Goal: Task Accomplishment & Management: Use online tool/utility

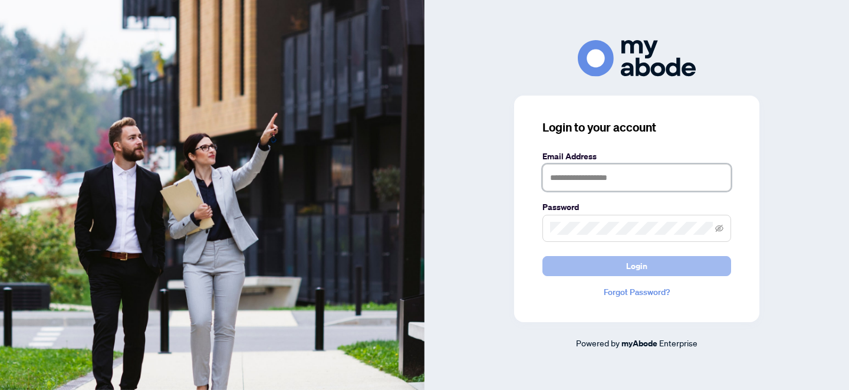
type input "**********"
click at [638, 266] on span "Login" at bounding box center [636, 266] width 21 height 19
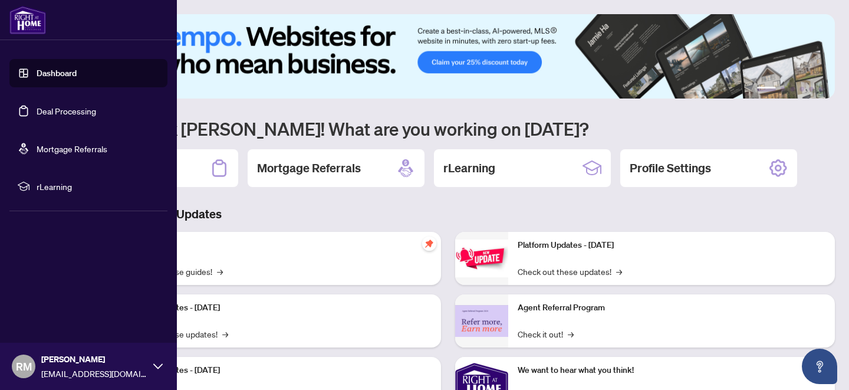
click at [46, 71] on link "Dashboard" at bounding box center [57, 73] width 40 height 11
click at [53, 75] on link "Dashboard" at bounding box center [57, 73] width 40 height 11
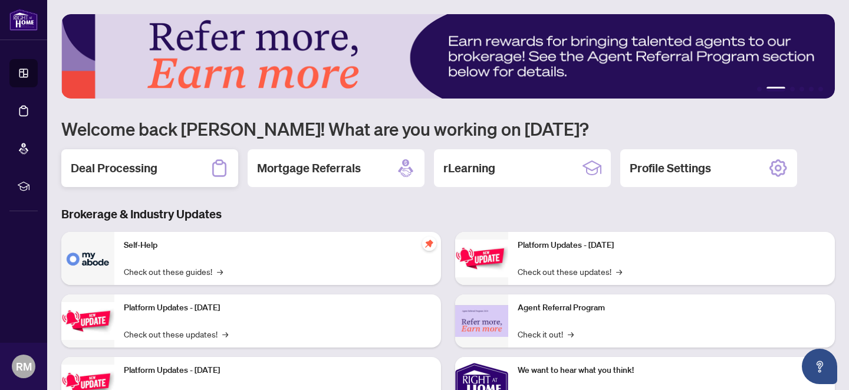
click at [123, 166] on h2 "Deal Processing" at bounding box center [114, 168] width 87 height 17
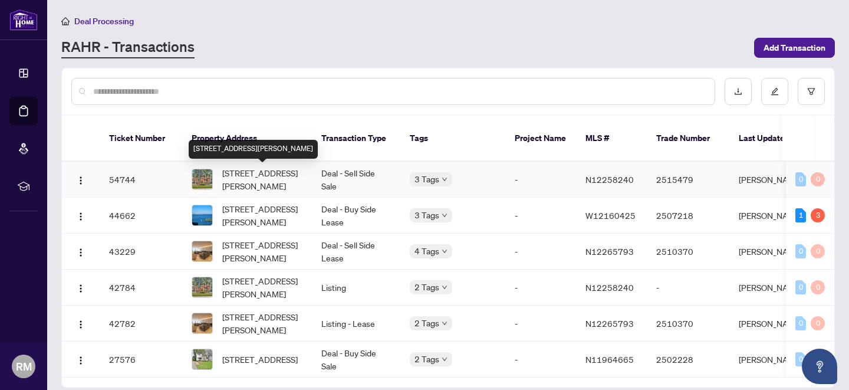
click at [262, 173] on span "373 Firglen Rdge, Vaughan, Ontario L4L 1N6, Canada" at bounding box center [262, 179] width 80 height 26
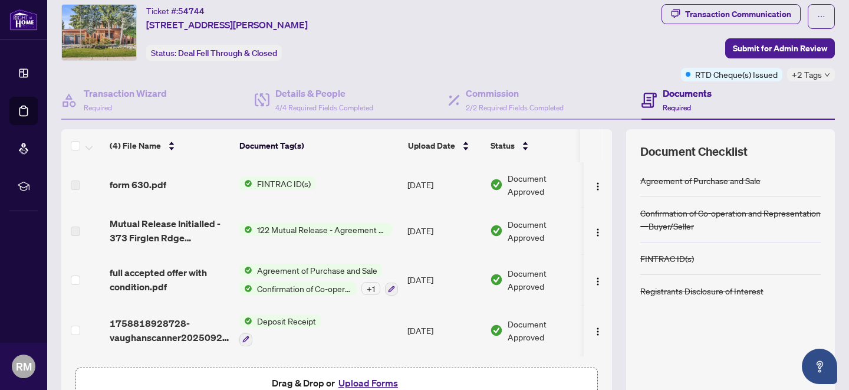
scroll to position [104, 0]
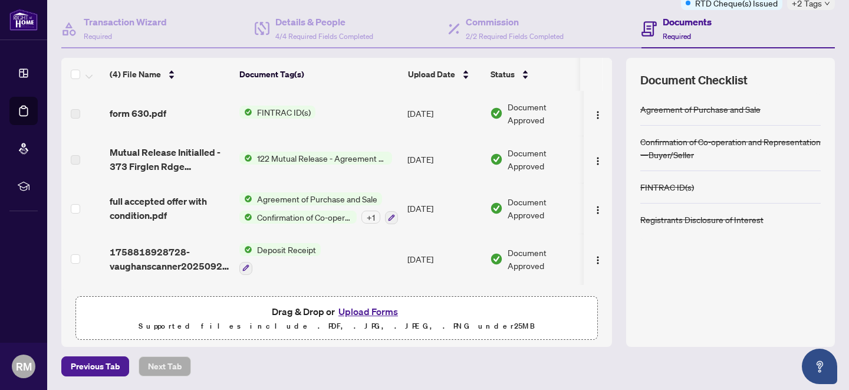
click at [363, 311] on button "Upload Forms" at bounding box center [368, 311] width 67 height 15
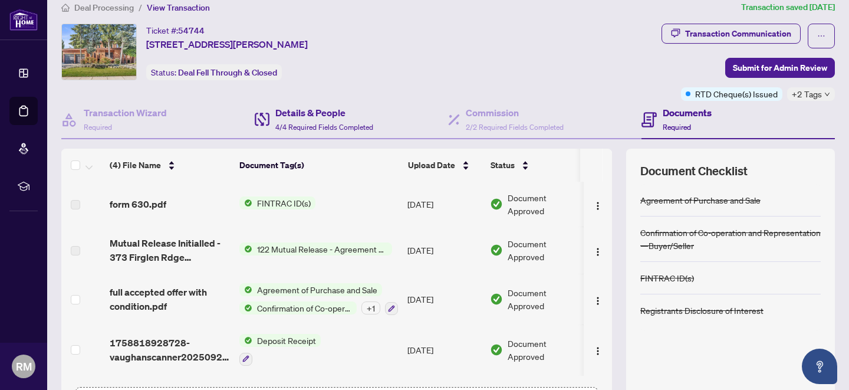
scroll to position [0, 0]
